Goal: Navigation & Orientation: Understand site structure

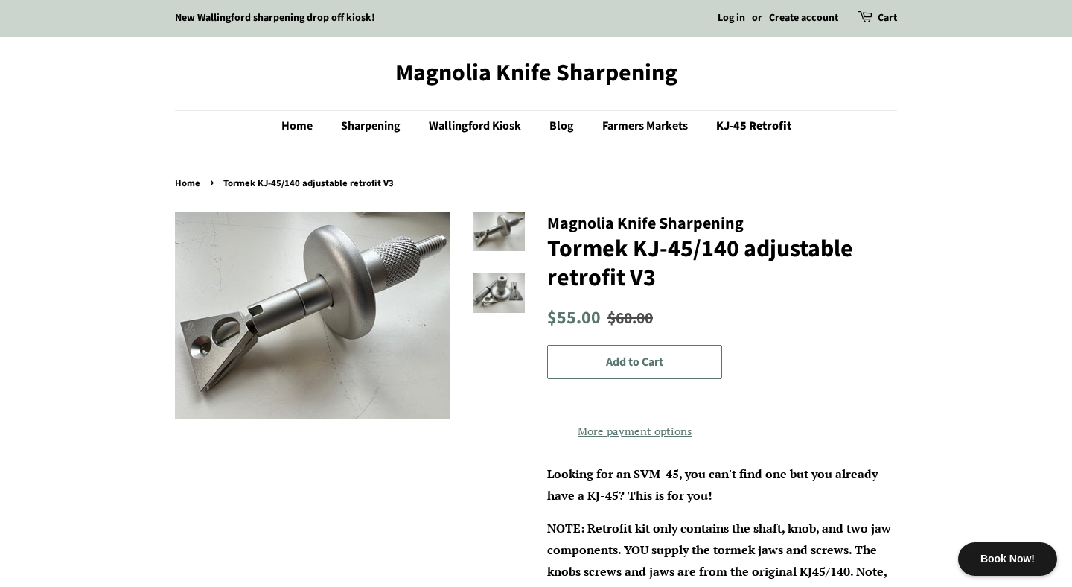
click at [509, 300] on img at bounding box center [499, 292] width 52 height 39
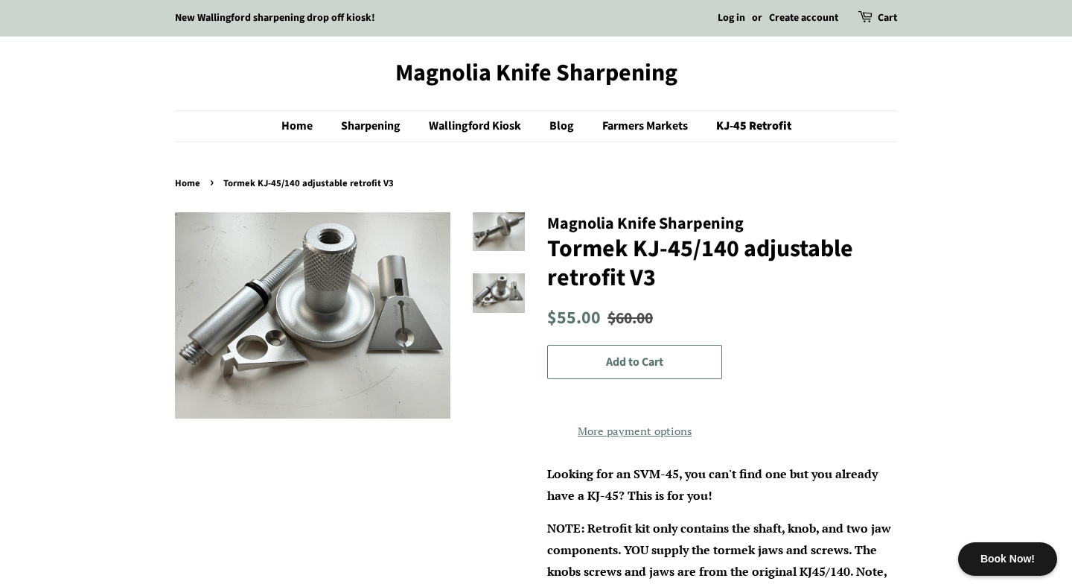
click at [495, 234] on img at bounding box center [499, 231] width 52 height 39
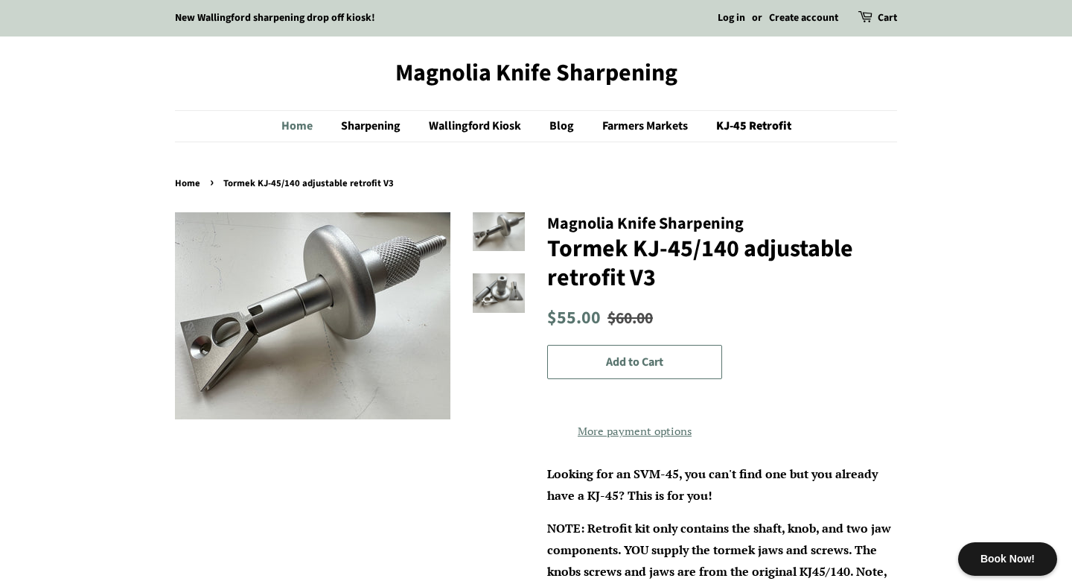
click at [296, 126] on link "Home" at bounding box center [304, 126] width 46 height 31
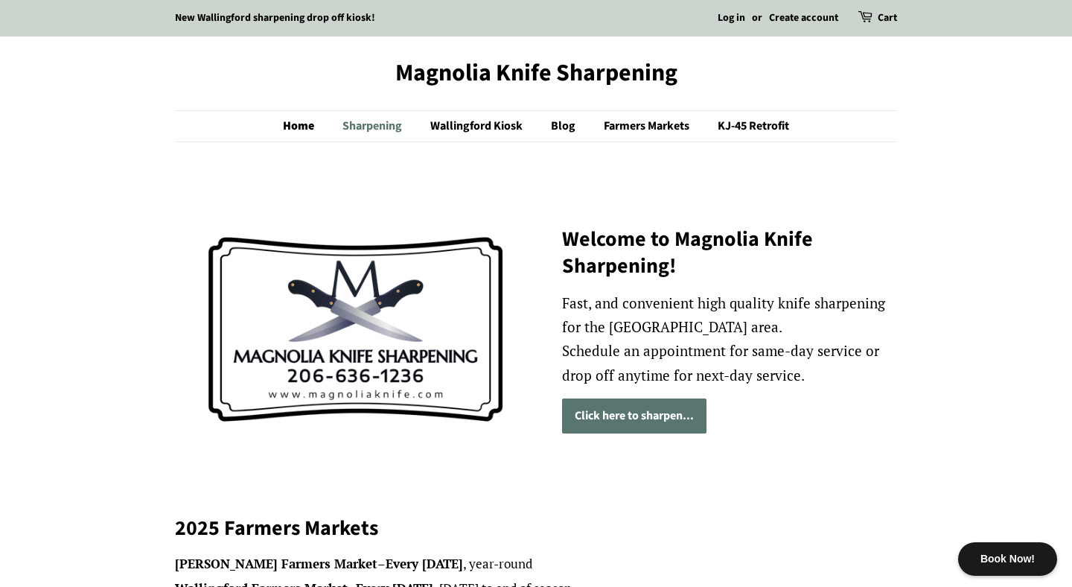
click at [381, 131] on link "Sharpening" at bounding box center [374, 126] width 86 height 31
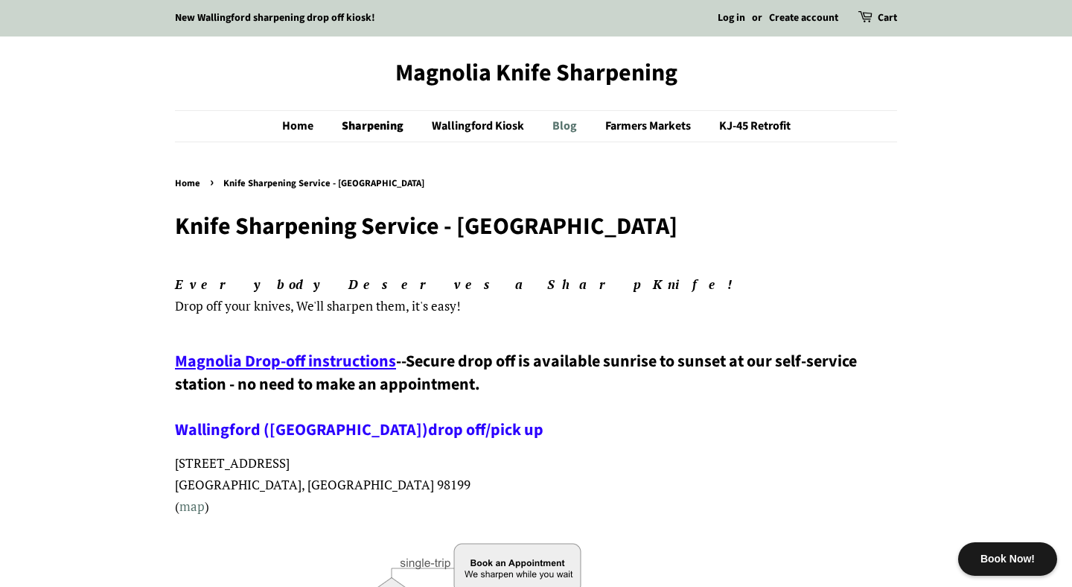
click at [568, 128] on link "Blog" at bounding box center [566, 126] width 51 height 31
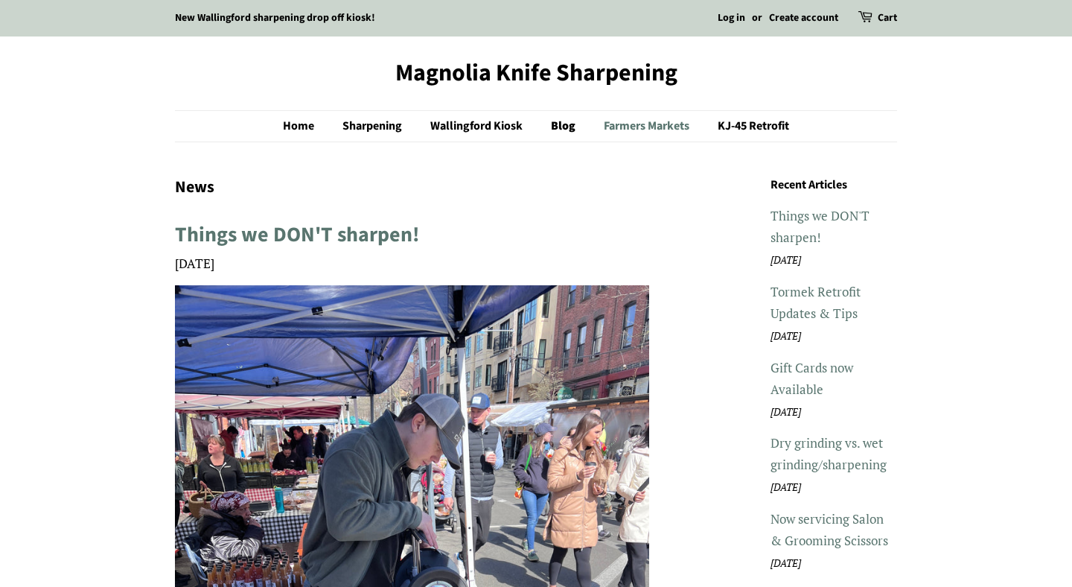
click at [663, 120] on link "Farmers Markets" at bounding box center [649, 126] width 112 height 31
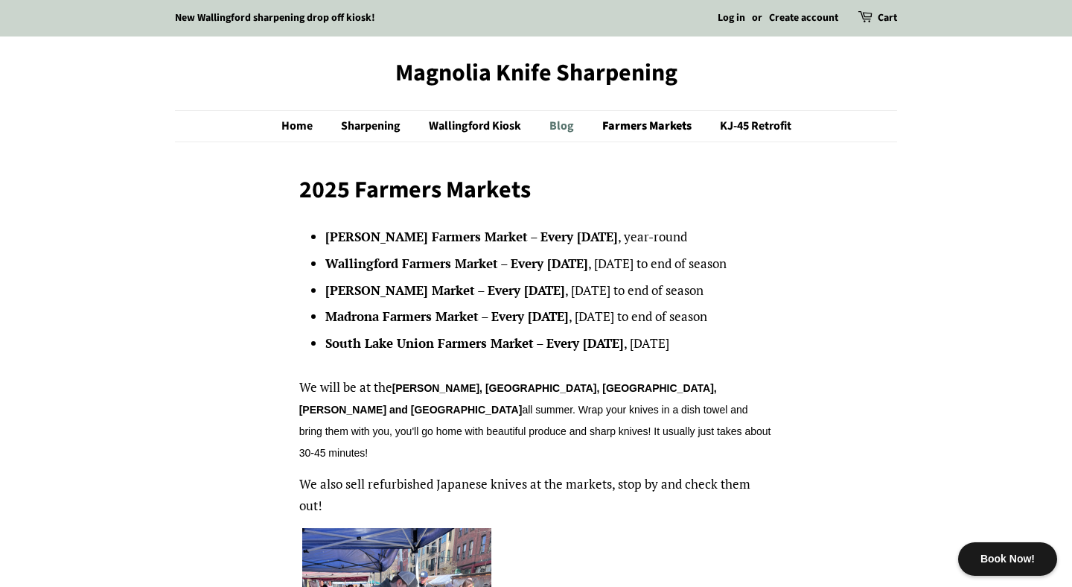
click at [575, 127] on link "Blog" at bounding box center [563, 126] width 51 height 31
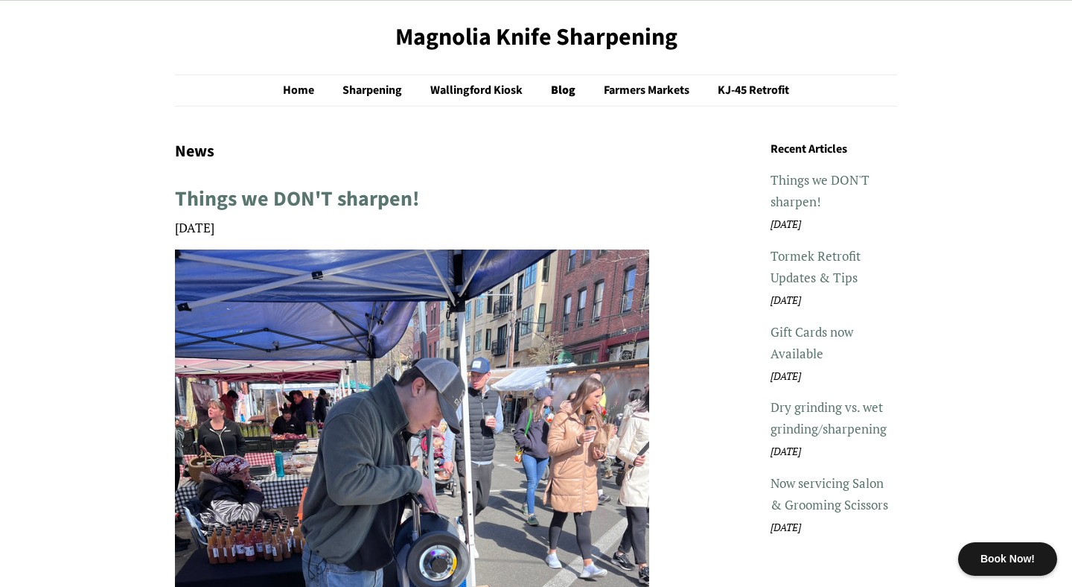
scroll to position [37, 0]
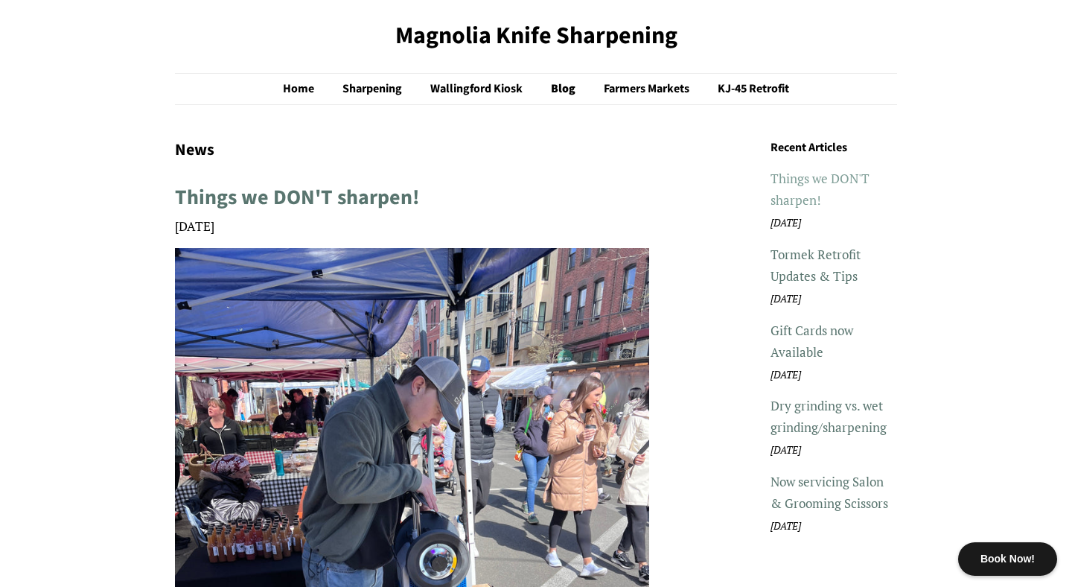
click at [805, 178] on link "Things we DON'T sharpen!" at bounding box center [819, 189] width 99 height 39
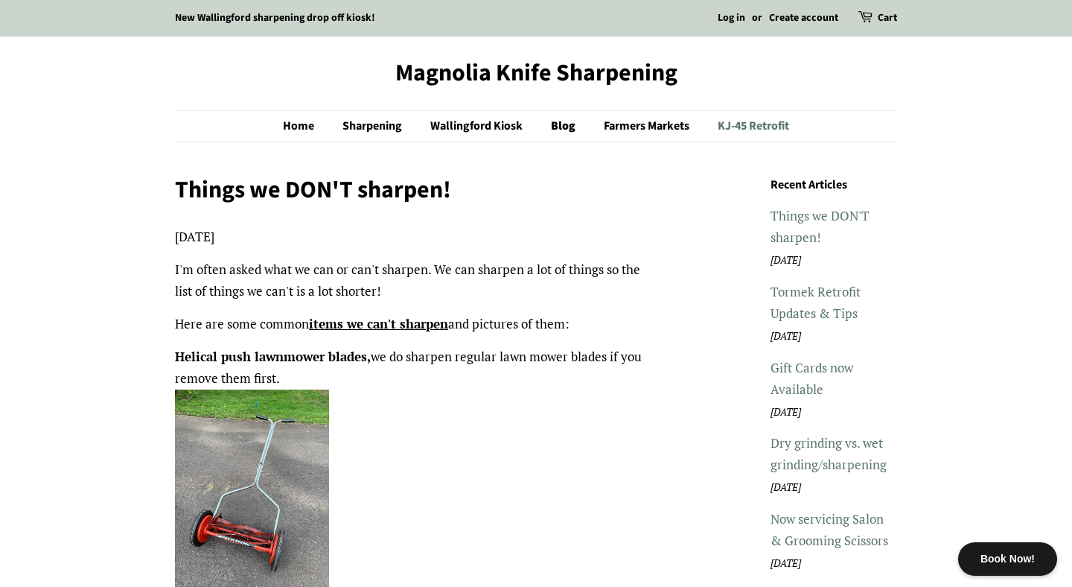
click at [762, 124] on link "KJ-45 Retrofit" at bounding box center [747, 126] width 83 height 31
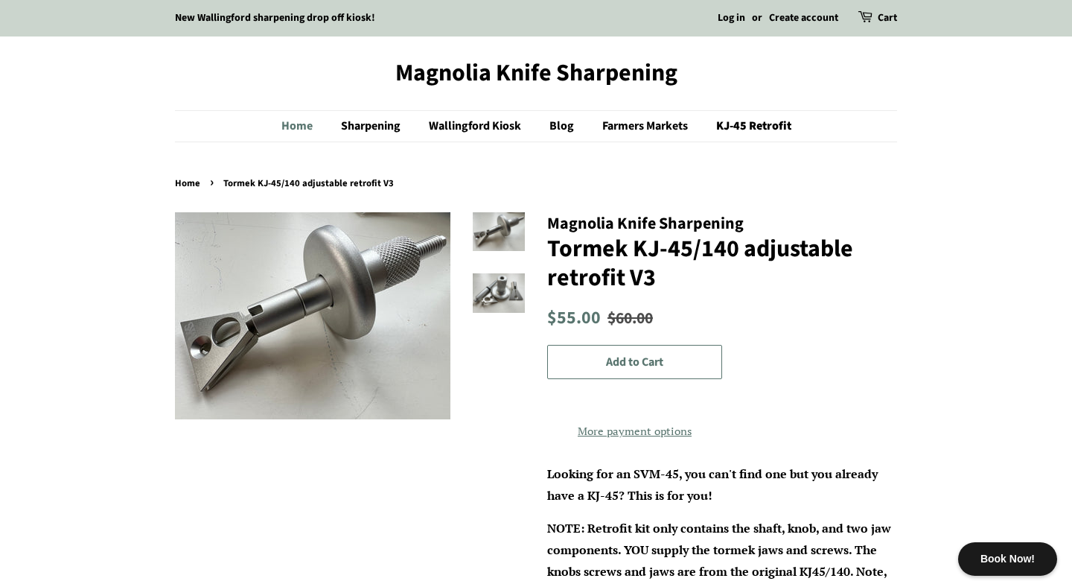
click at [293, 121] on link "Home" at bounding box center [304, 126] width 46 height 31
